Goal: Find specific page/section: Find specific page/section

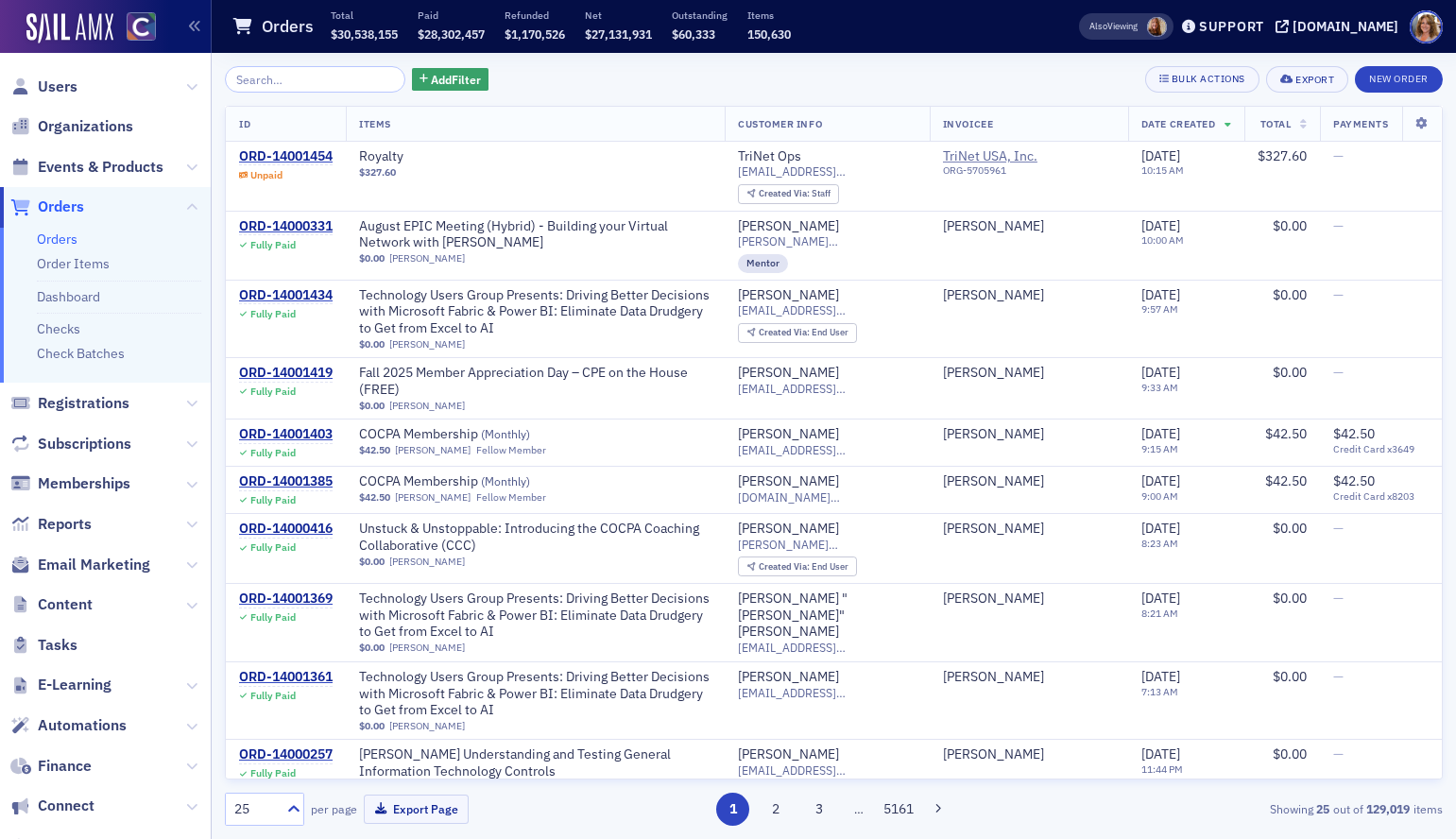
click at [265, 78] on input "search" at bounding box center [315, 79] width 181 height 27
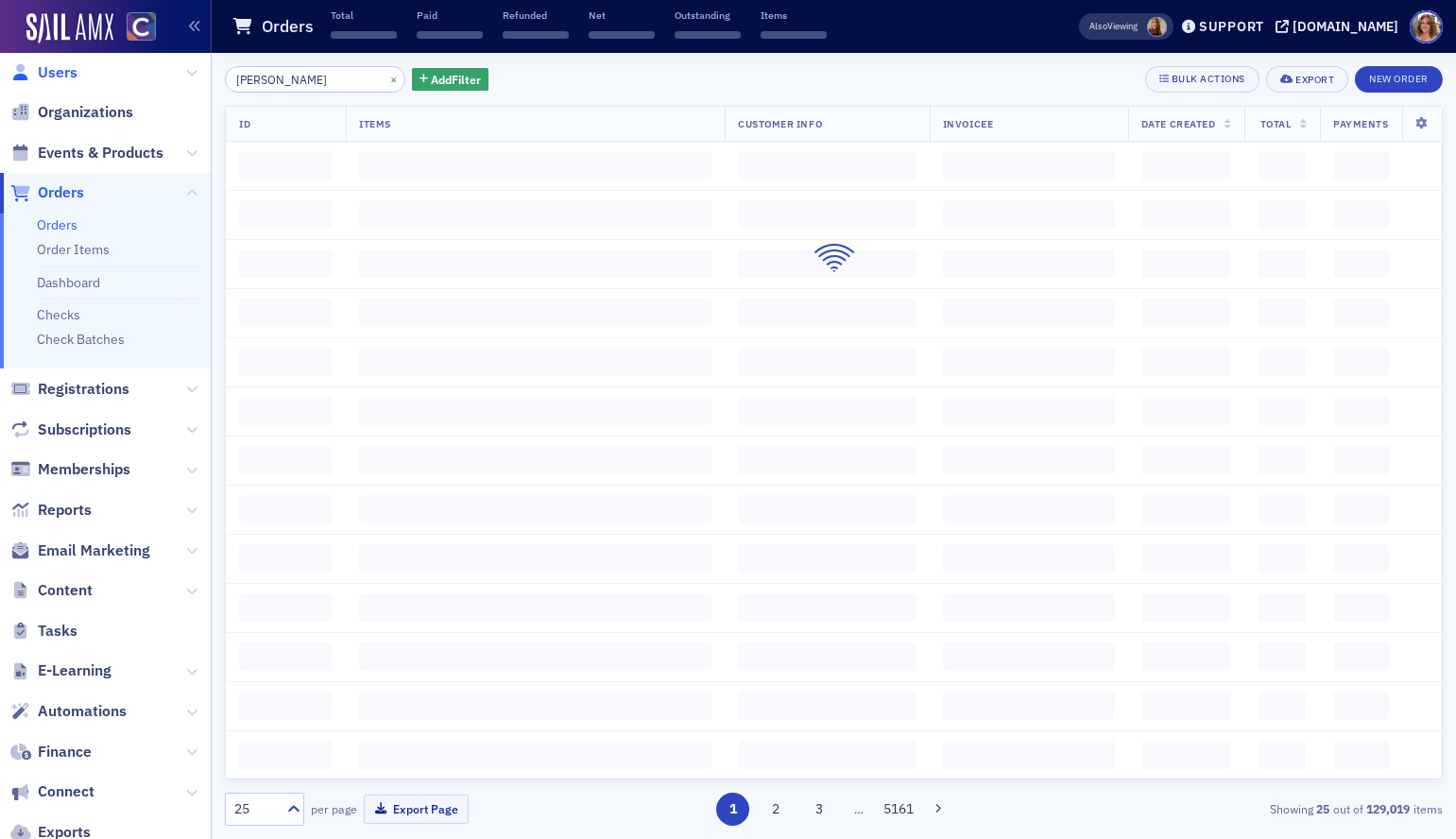
type input "[PERSON_NAME]"
click at [64, 67] on span "Users" at bounding box center [57, 73] width 39 height 21
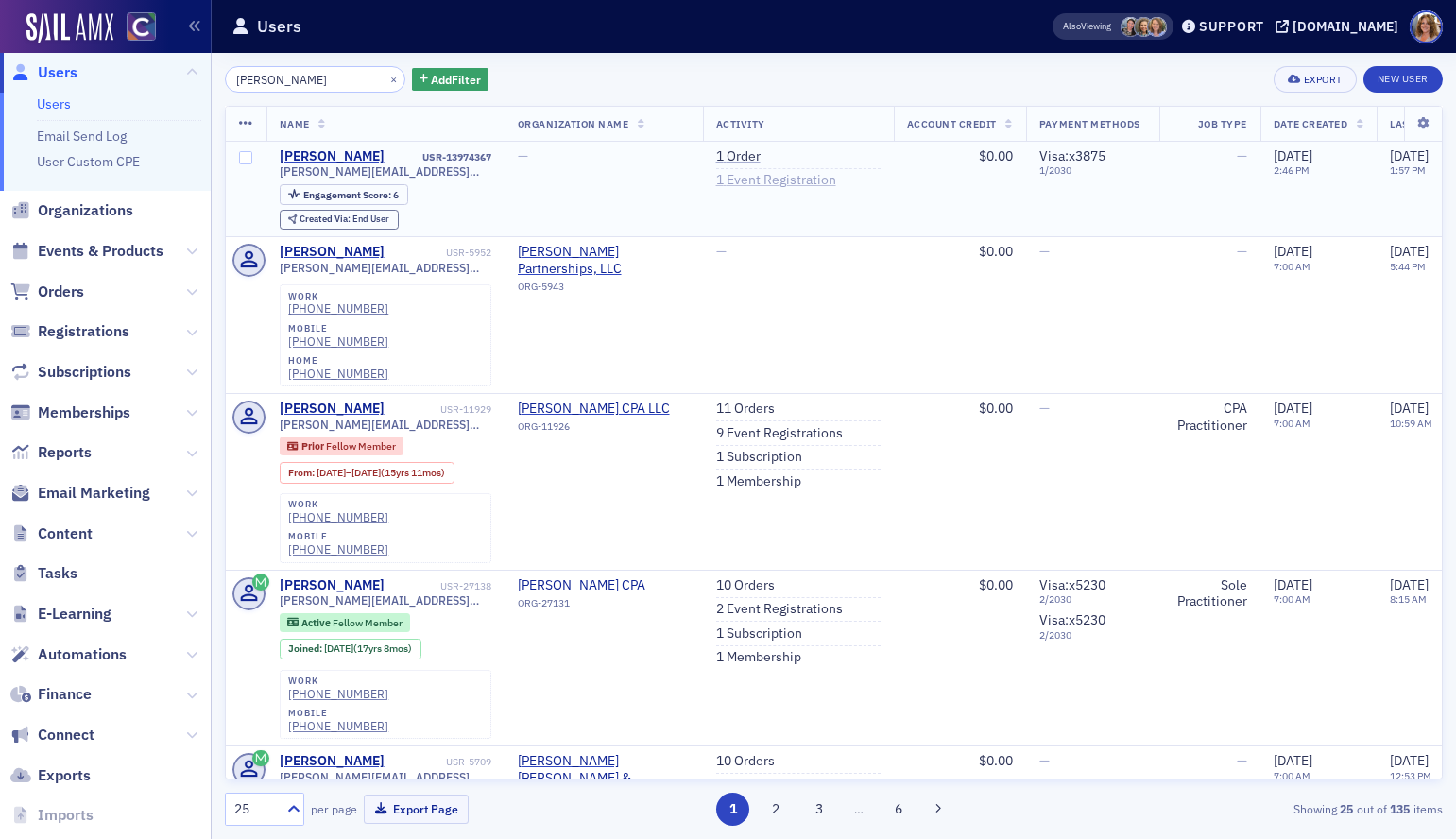
type input "[PERSON_NAME]"
click at [764, 182] on link "1 Event Registration" at bounding box center [776, 181] width 120 height 17
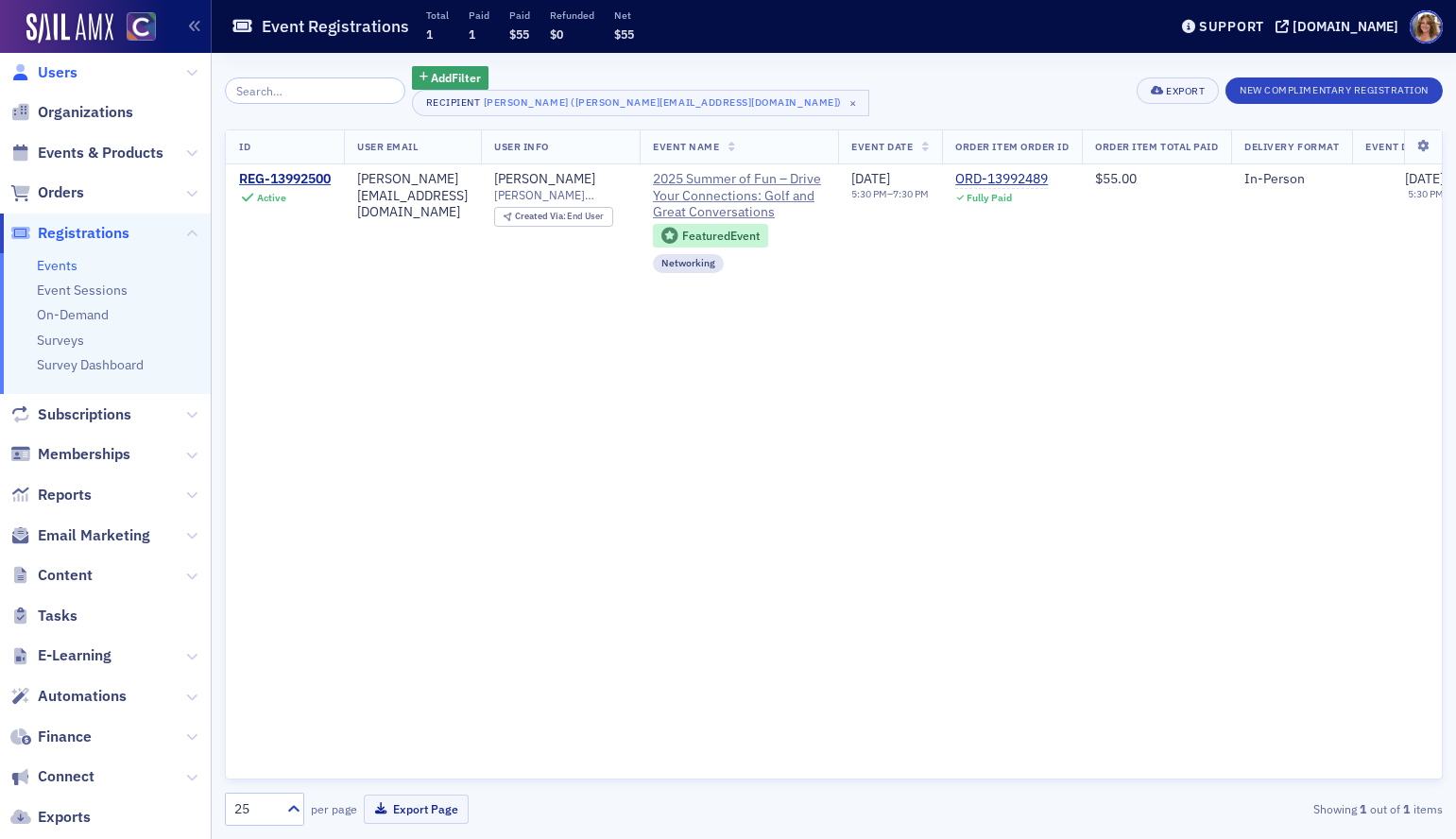
click at [55, 75] on span "Users" at bounding box center [57, 73] width 39 height 21
